Goal: Find specific page/section: Find specific page/section

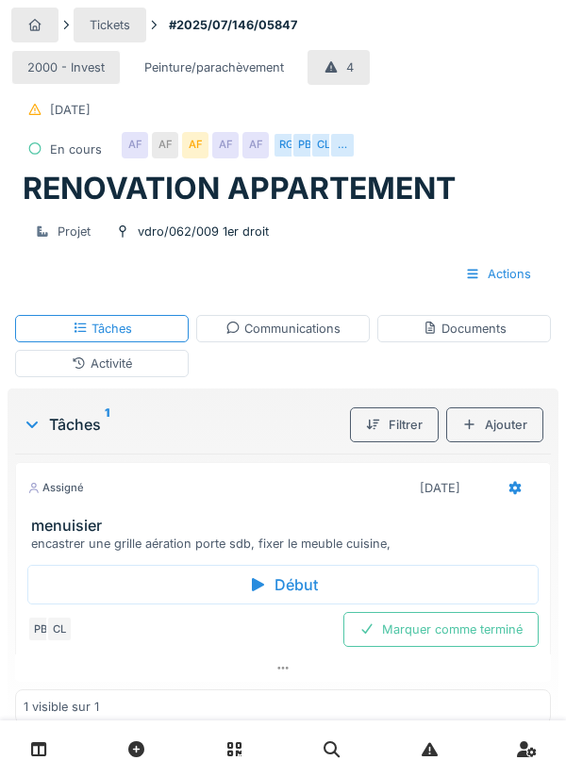
click at [303, 147] on div "PB" at bounding box center [304, 145] width 26 height 26
click at [387, 126] on div "2000 - Invest Peinture/parachèvement 4 [DATE]" at bounding box center [230, 88] width 439 height 77
click at [314, 150] on div "CL" at bounding box center [323, 145] width 26 height 26
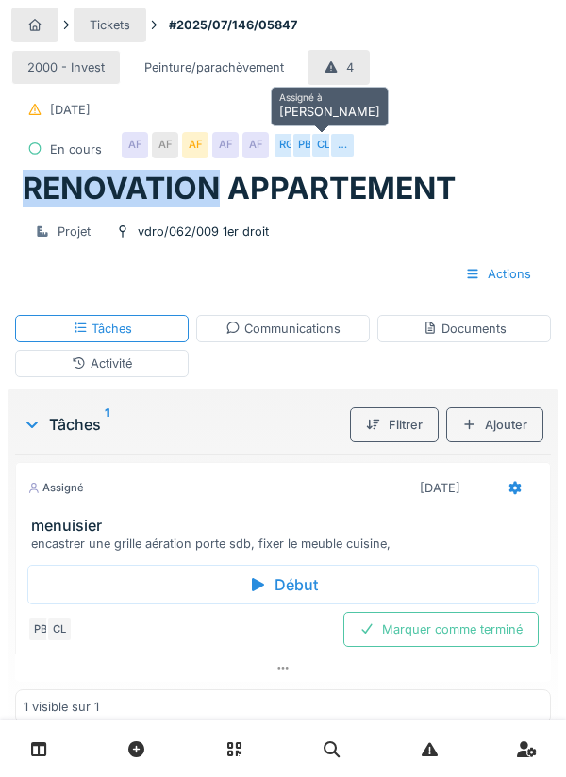
click at [277, 145] on div "RG" at bounding box center [286, 145] width 26 height 26
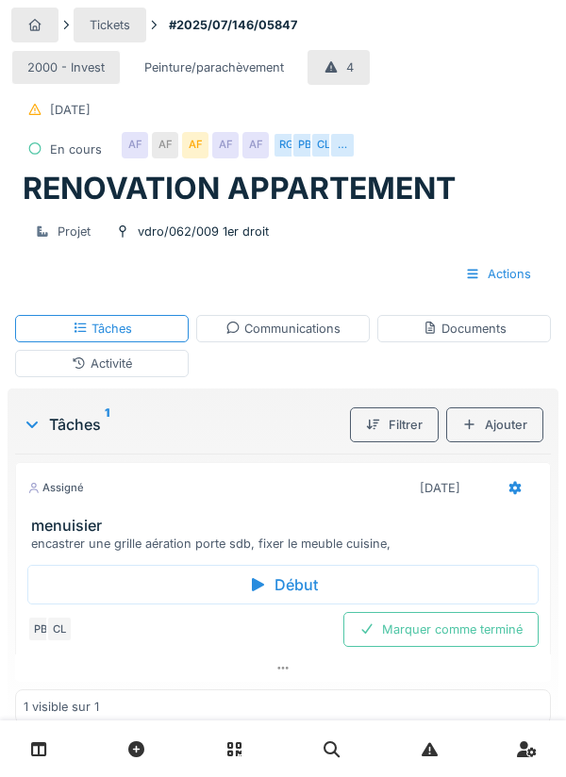
click at [384, 119] on div "2000 - Invest Peinture/parachèvement 4 22/07/2025" at bounding box center [230, 88] width 439 height 77
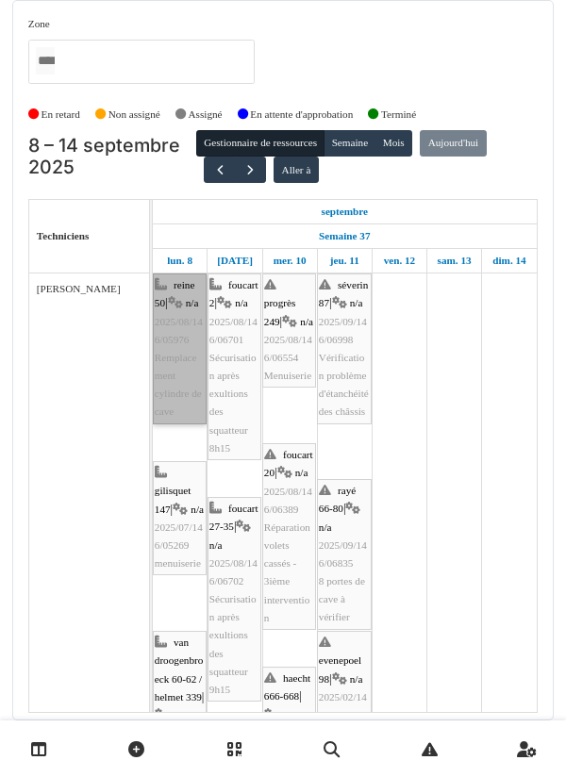
click at [175, 345] on link "reine 50 | n/a 2025/08/146/05976 Remplacement cylindre de cave" at bounding box center [180, 348] width 54 height 151
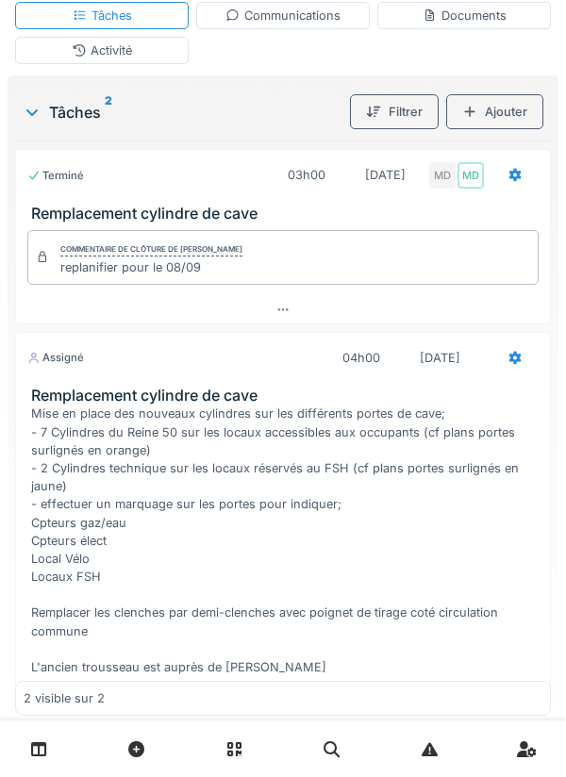
scroll to position [64, 0]
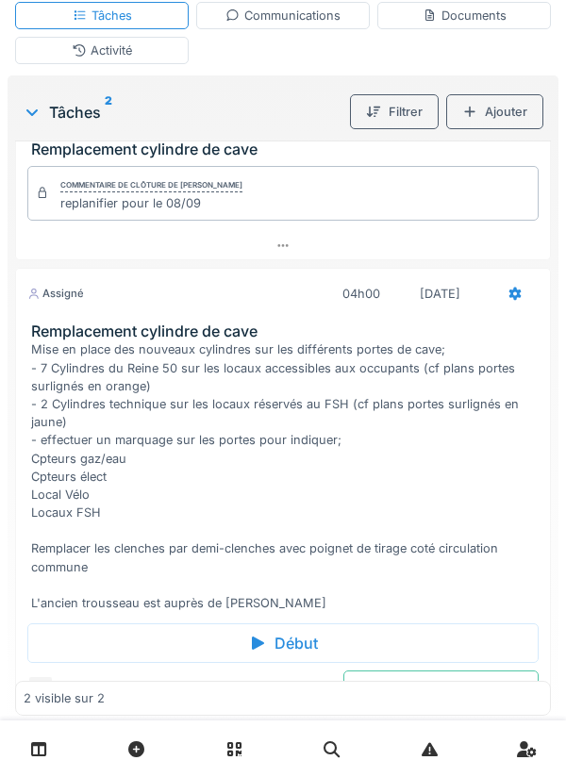
click at [288, 663] on div "Début" at bounding box center [282, 643] width 511 height 40
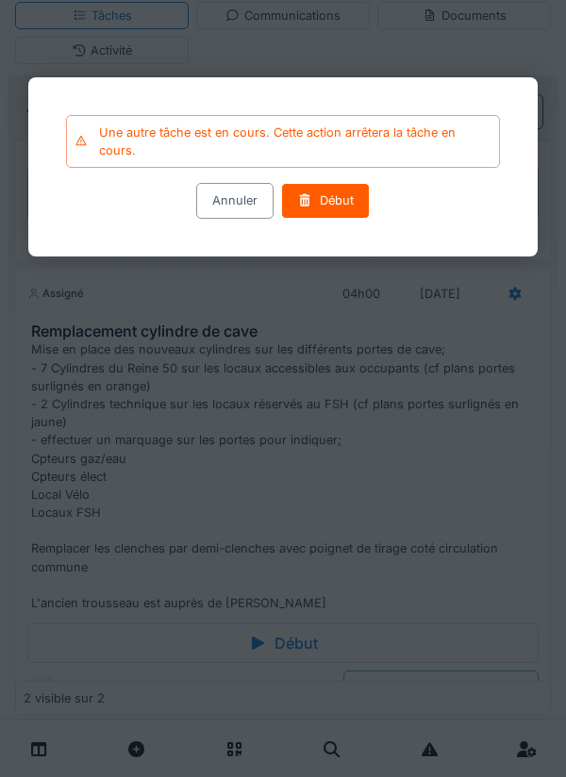
click at [336, 206] on div "Début" at bounding box center [325, 201] width 89 height 35
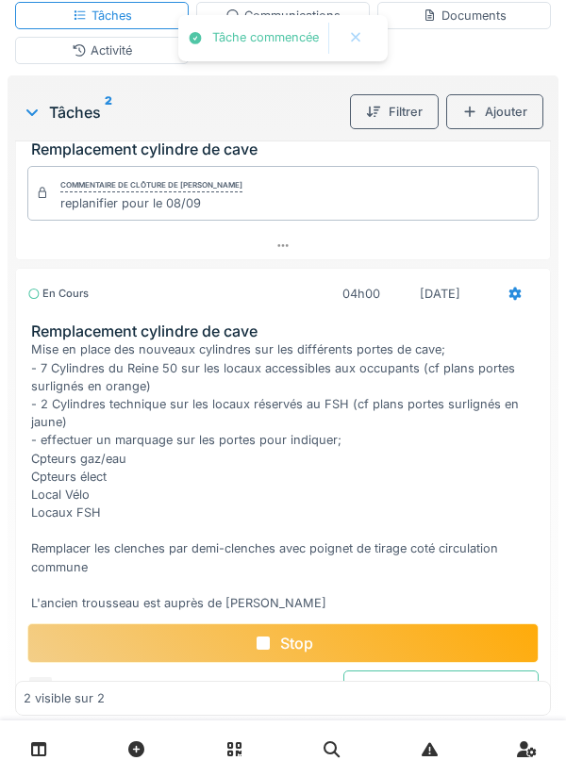
click at [320, 207] on div at bounding box center [283, 388] width 566 height 777
